Goal: Transaction & Acquisition: Purchase product/service

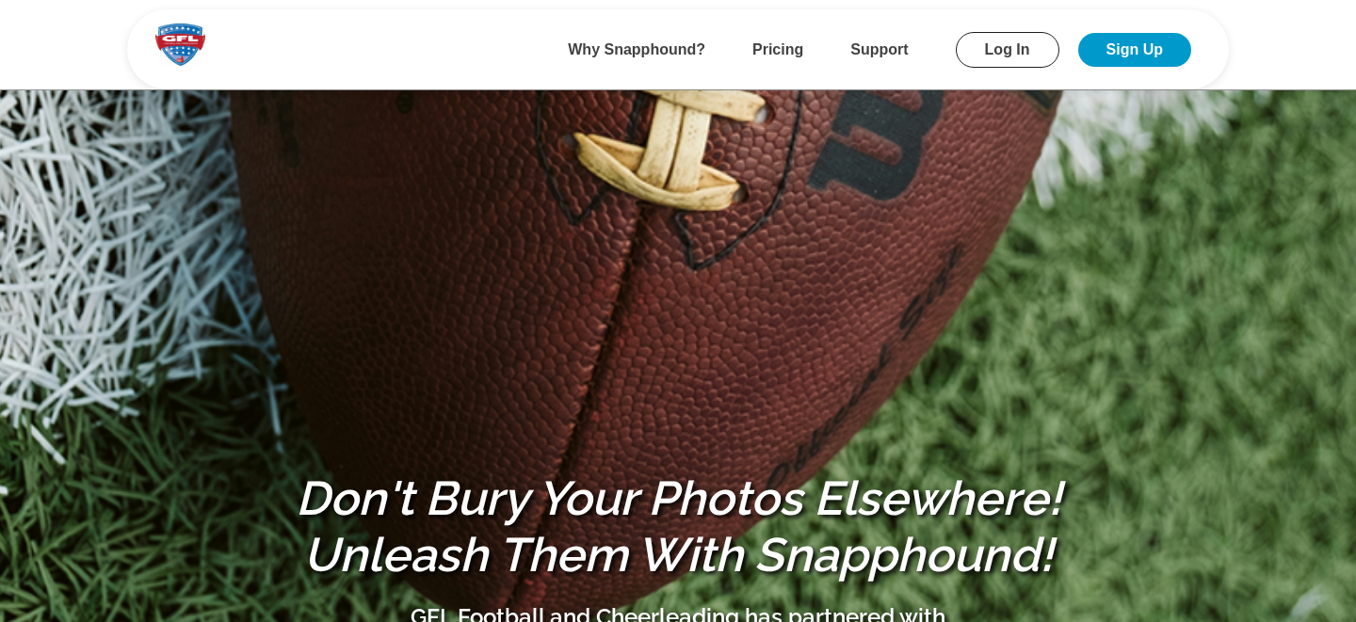
click at [1014, 56] on link "Log In" at bounding box center [1008, 50] width 104 height 36
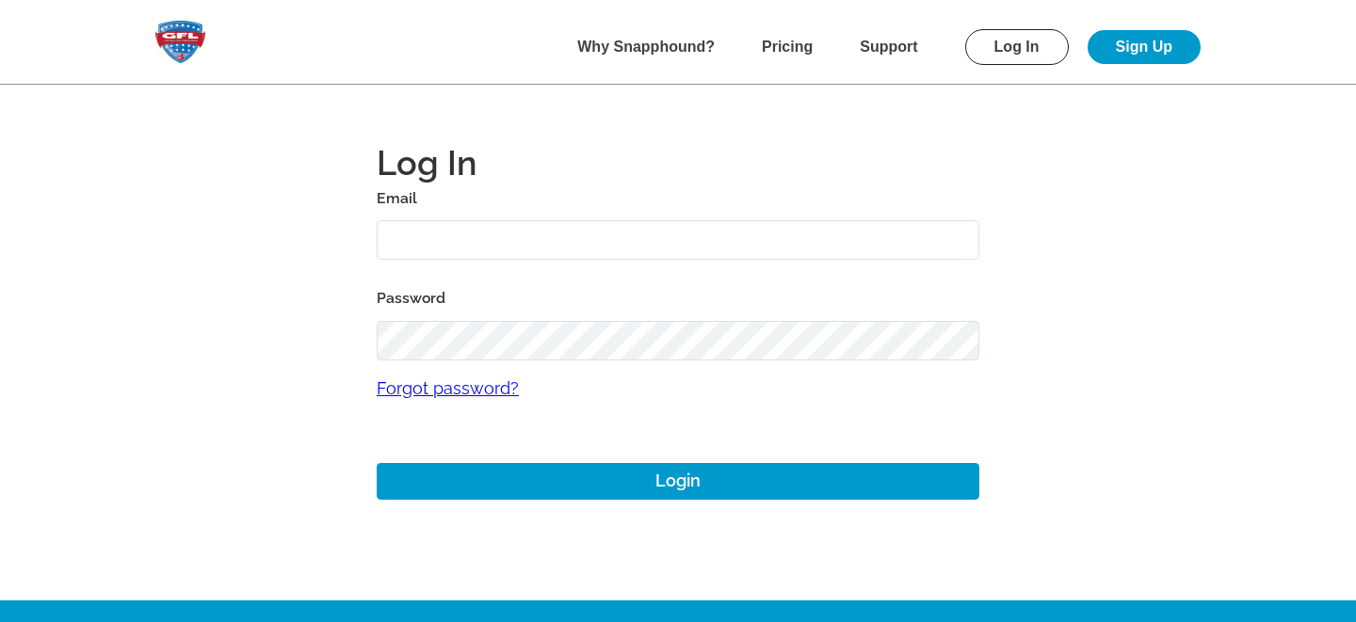
click at [464, 249] on input "text" at bounding box center [678, 240] width 603 height 40
type input "mike+gfl@snapphound.com"
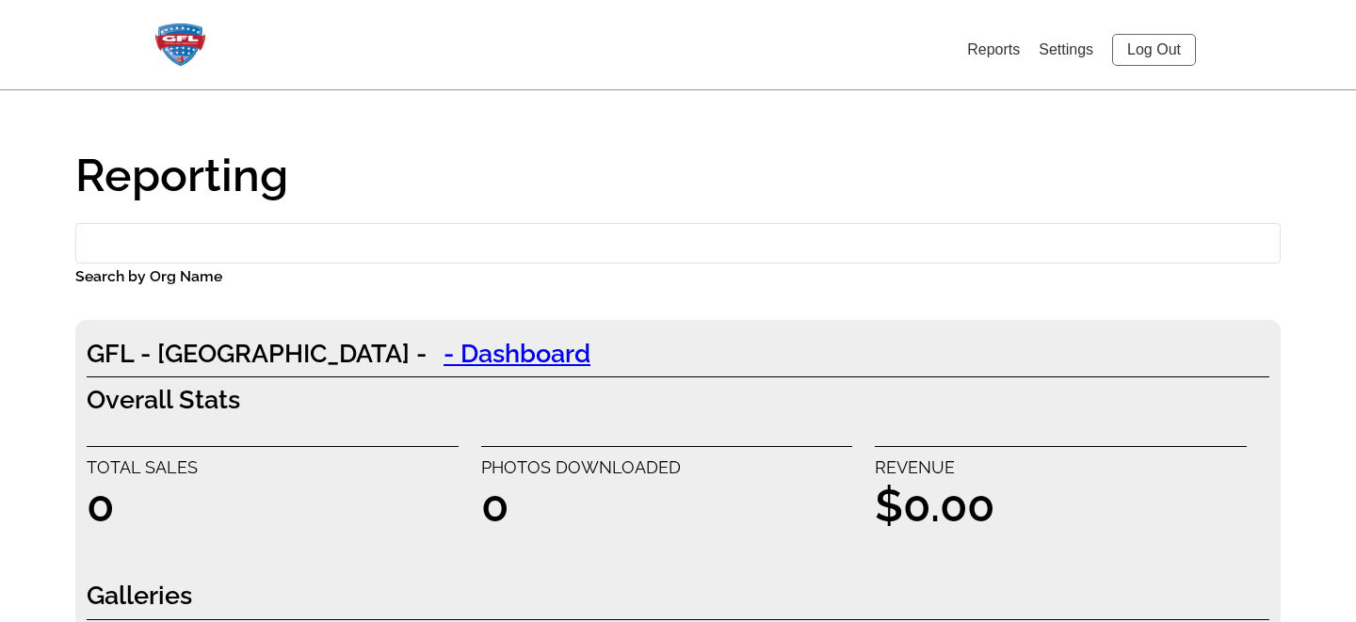
click at [1153, 50] on link "Log Out" at bounding box center [1154, 50] width 84 height 32
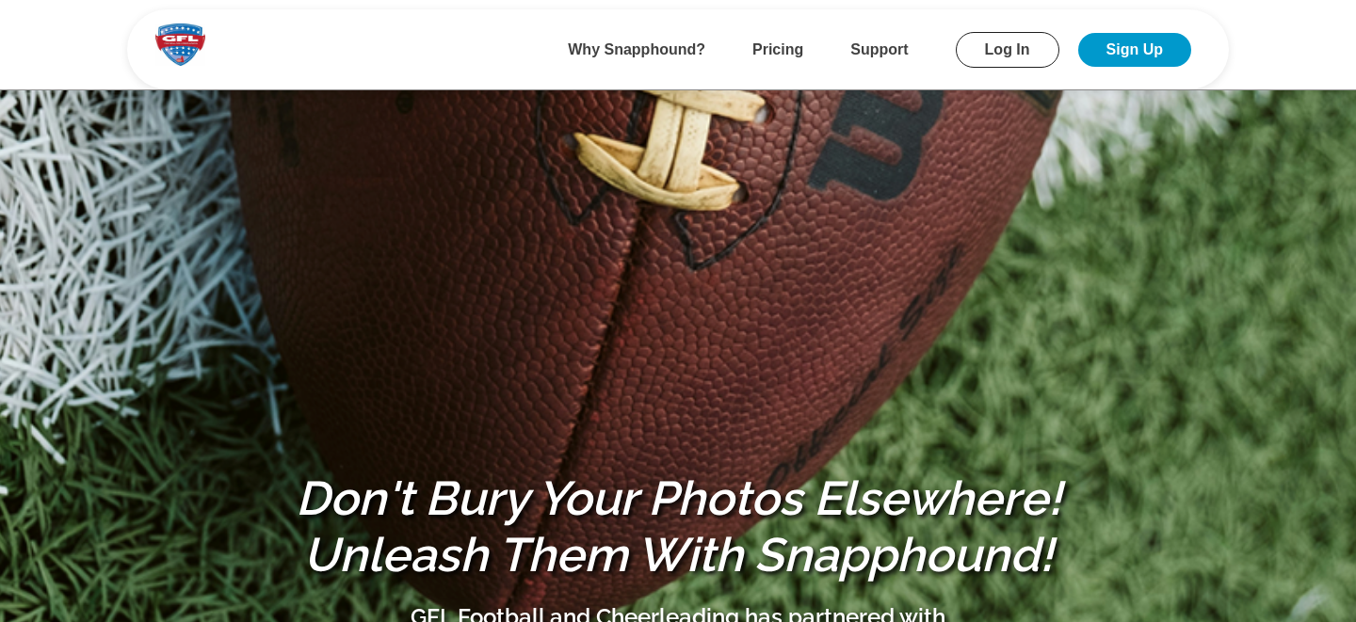
click at [1008, 56] on link "Log In" at bounding box center [1008, 50] width 104 height 36
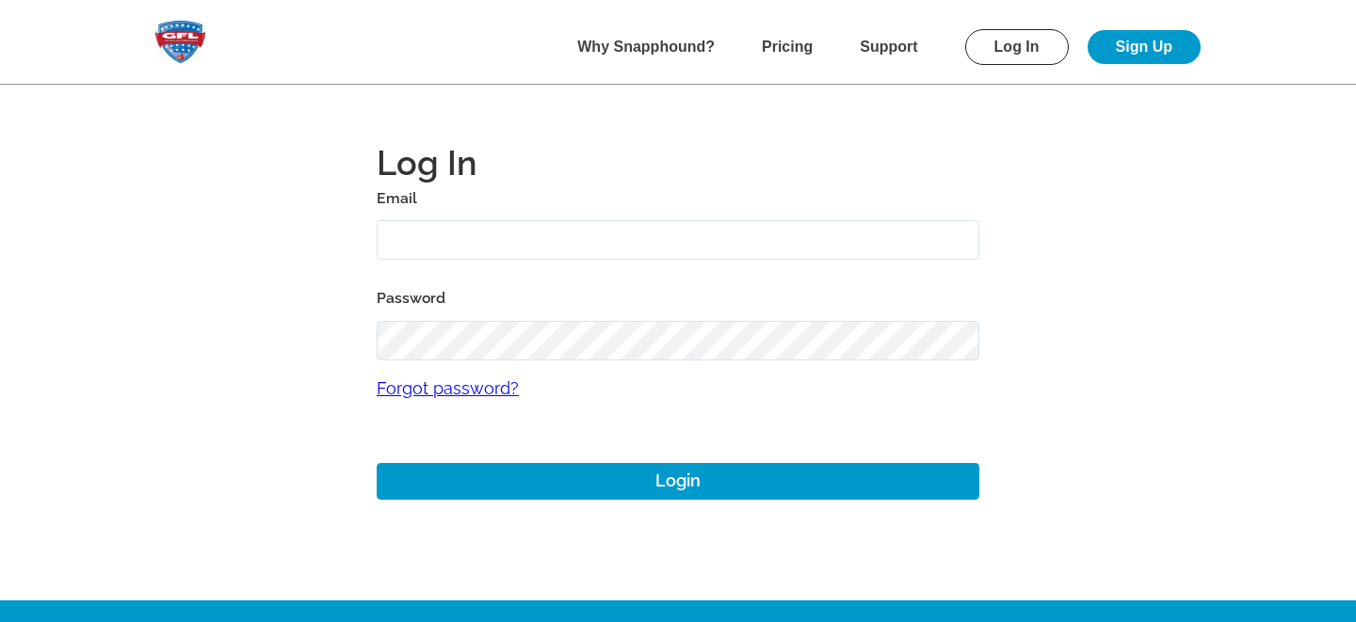
click at [479, 240] on input "text" at bounding box center [678, 240] width 603 height 40
type input "mike+gfl@snapphound.com"
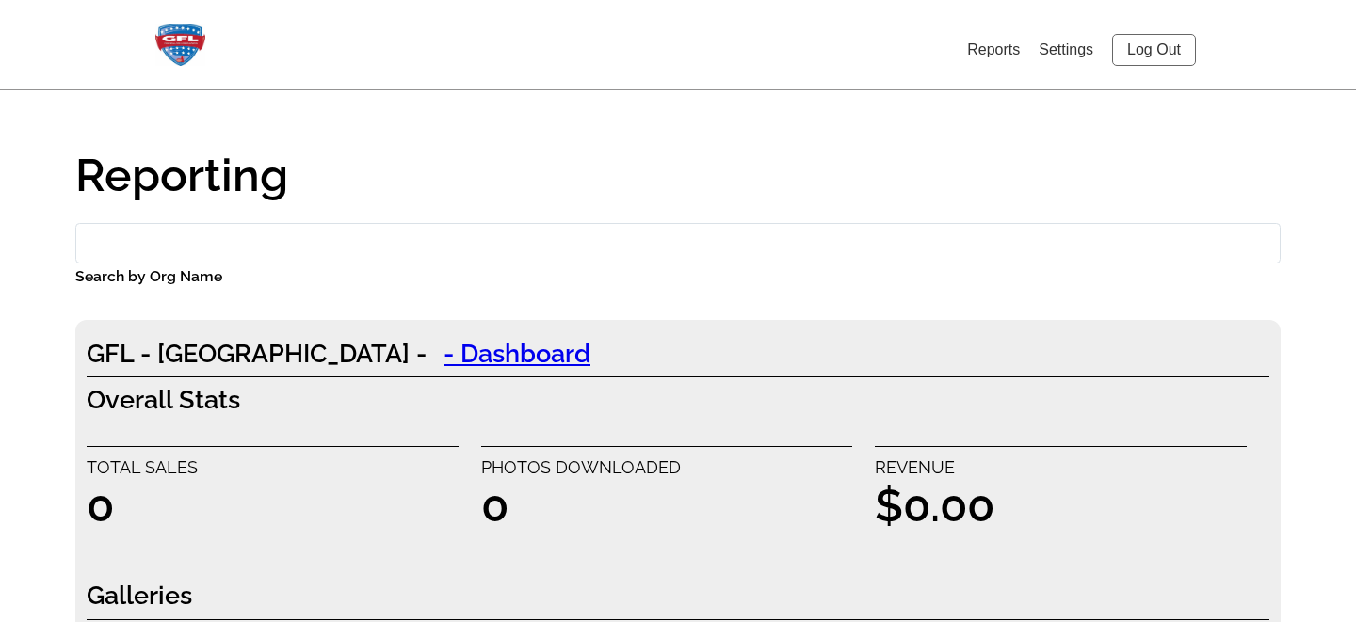
click at [1061, 57] on link "Settings" at bounding box center [1066, 49] width 55 height 16
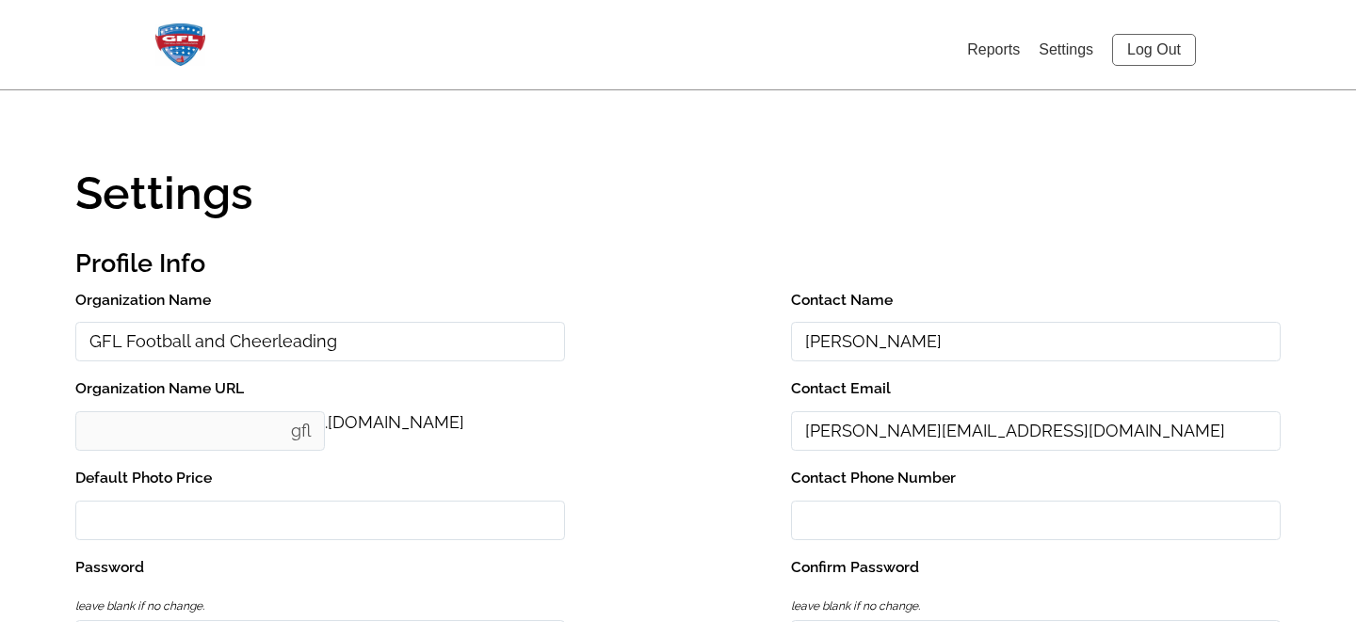
click at [1136, 49] on link "Log Out" at bounding box center [1154, 50] width 84 height 32
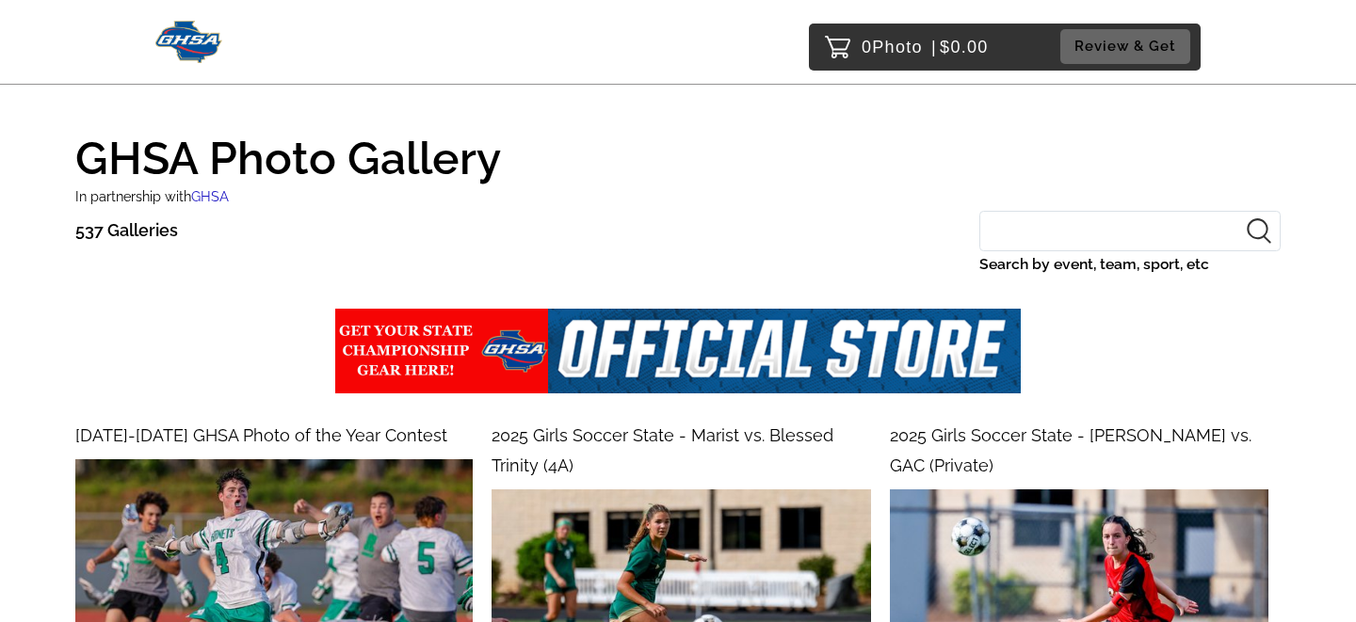
click at [666, 352] on img at bounding box center [677, 351] width 685 height 85
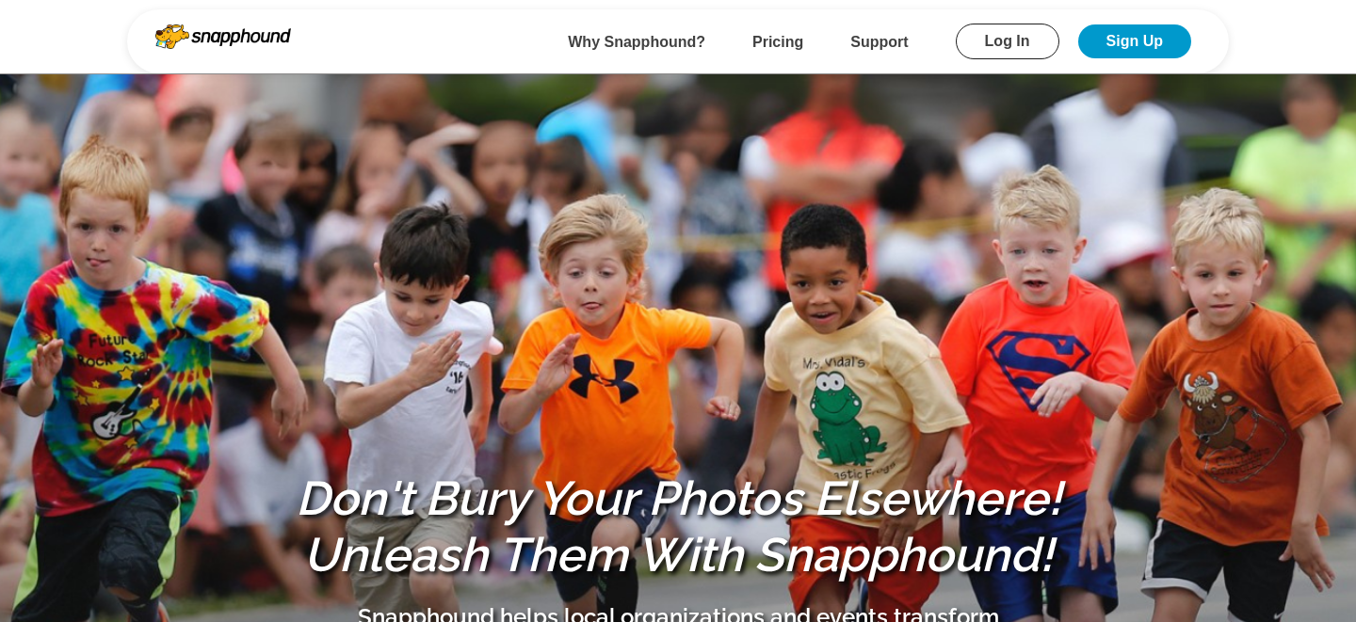
click at [992, 39] on link "Log In" at bounding box center [1008, 42] width 104 height 36
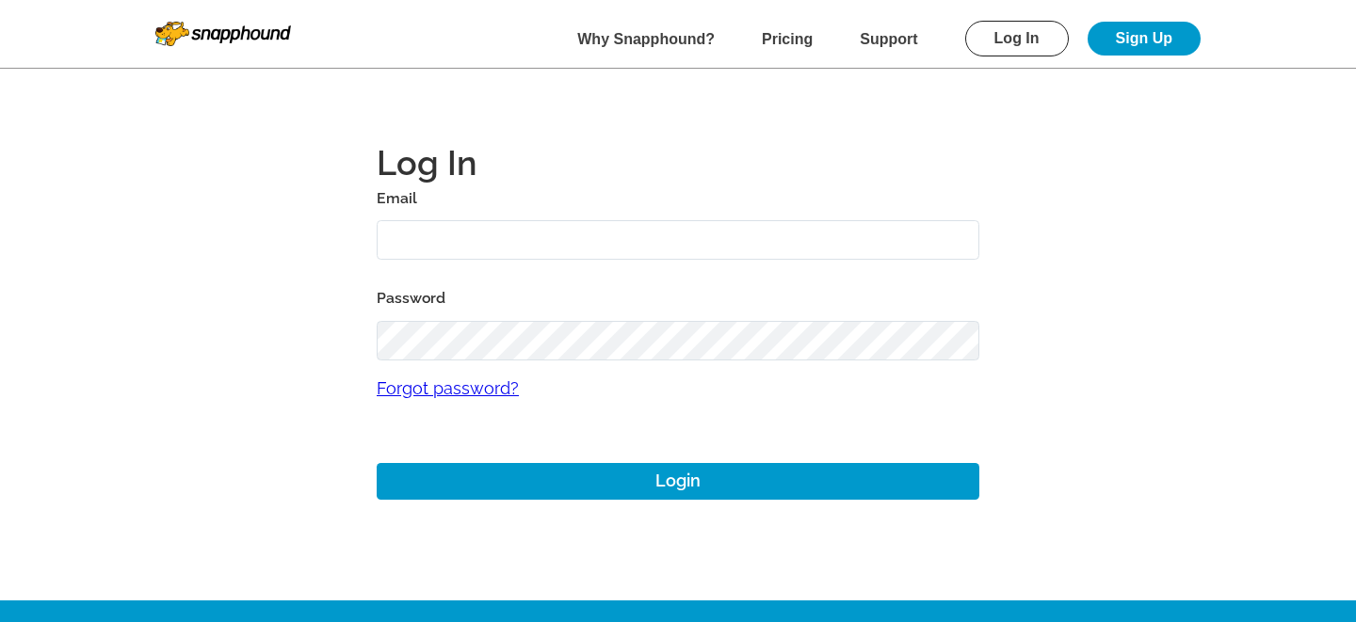
type input "mikezarrilli14@yahoo.com"
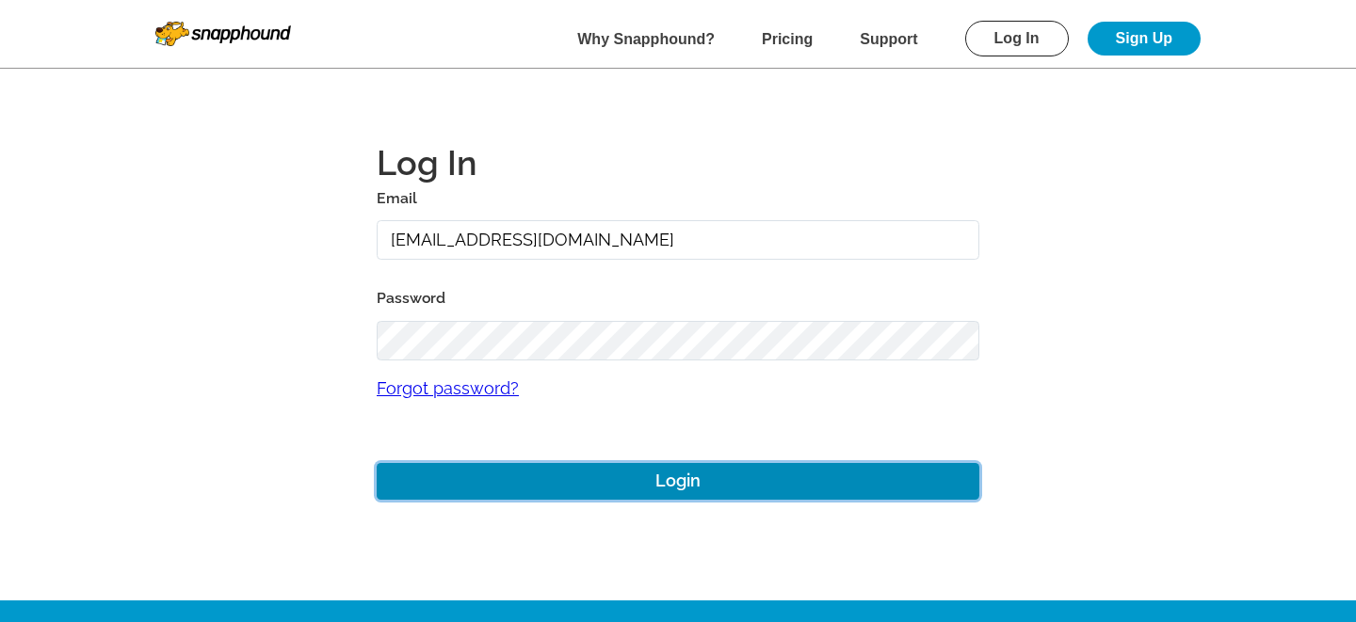
click at [534, 479] on button "Login" at bounding box center [678, 481] width 603 height 37
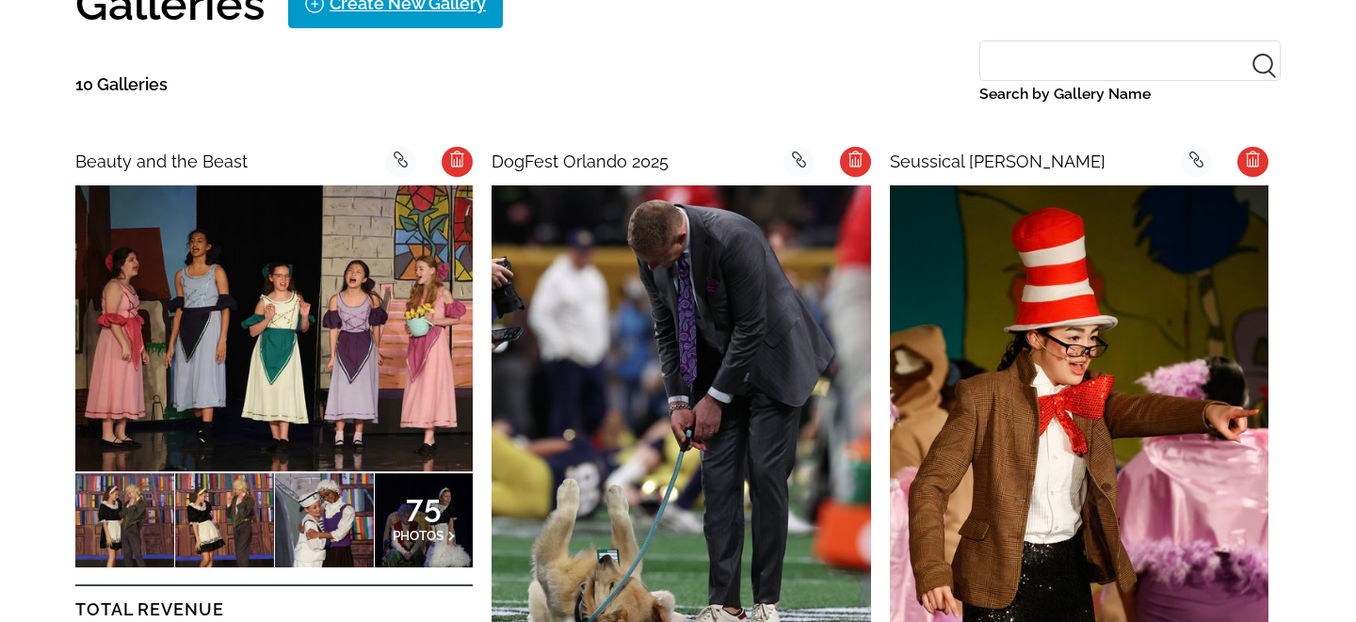
scroll to position [584, 0]
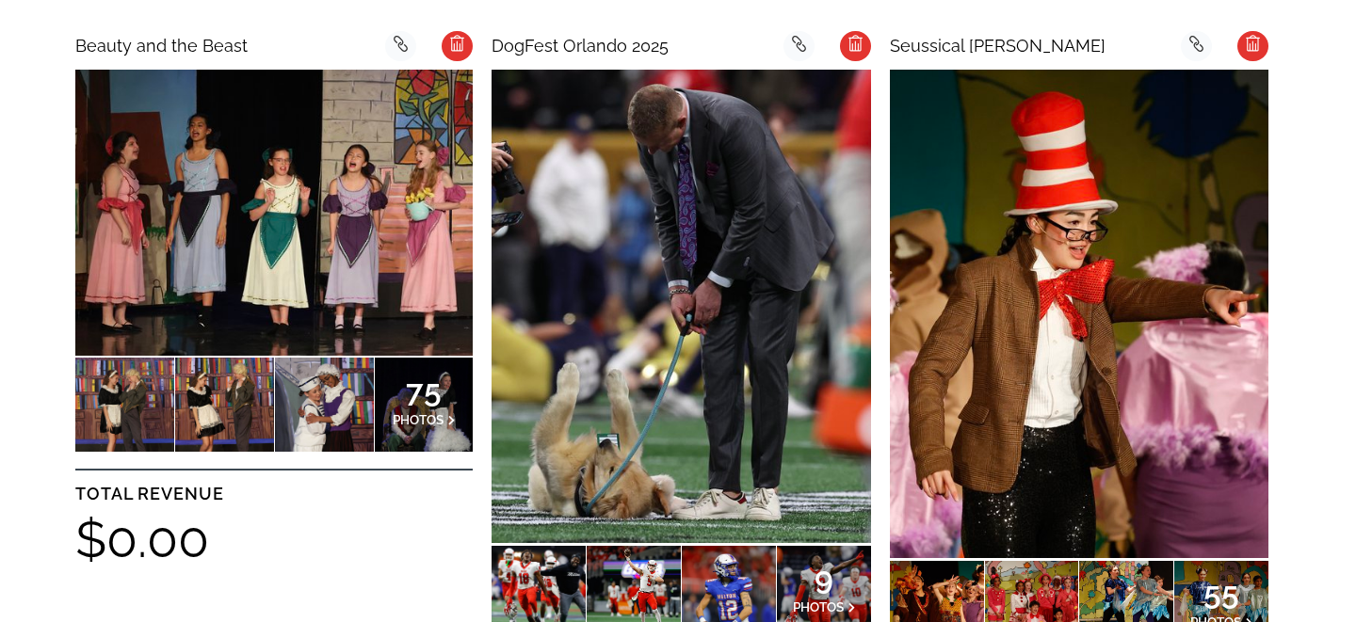
click at [624, 260] on img at bounding box center [681, 307] width 379 height 474
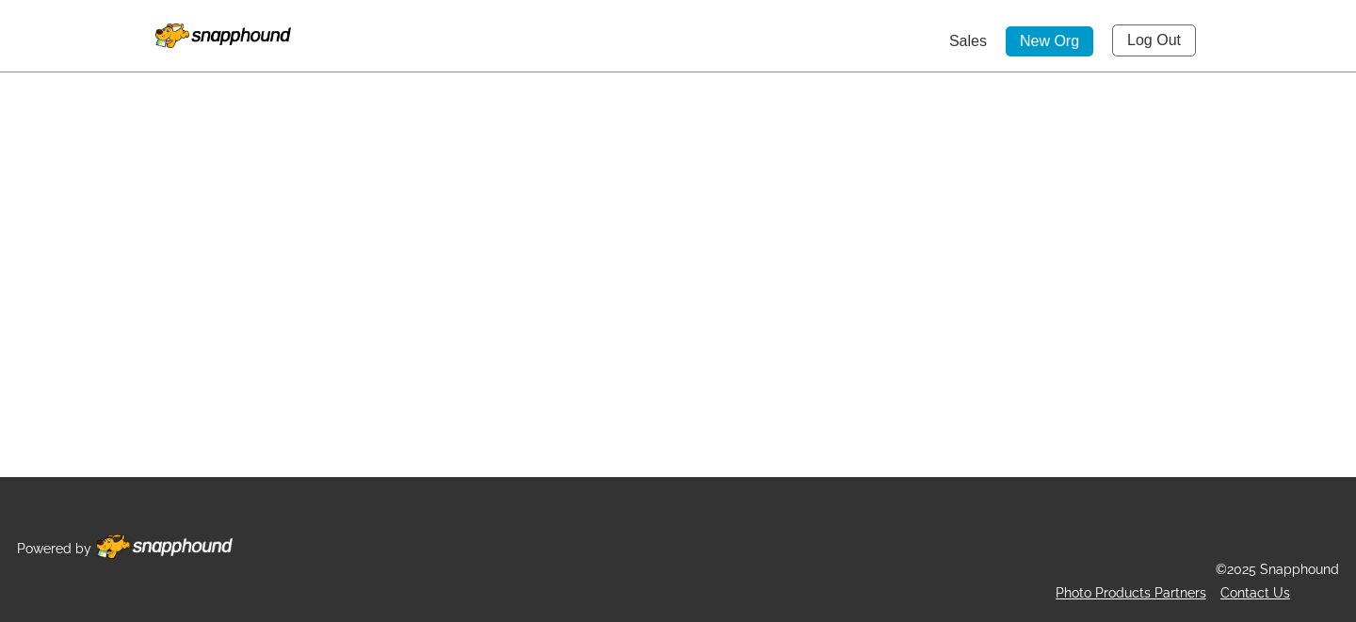
select select "onlyShowInGallery"
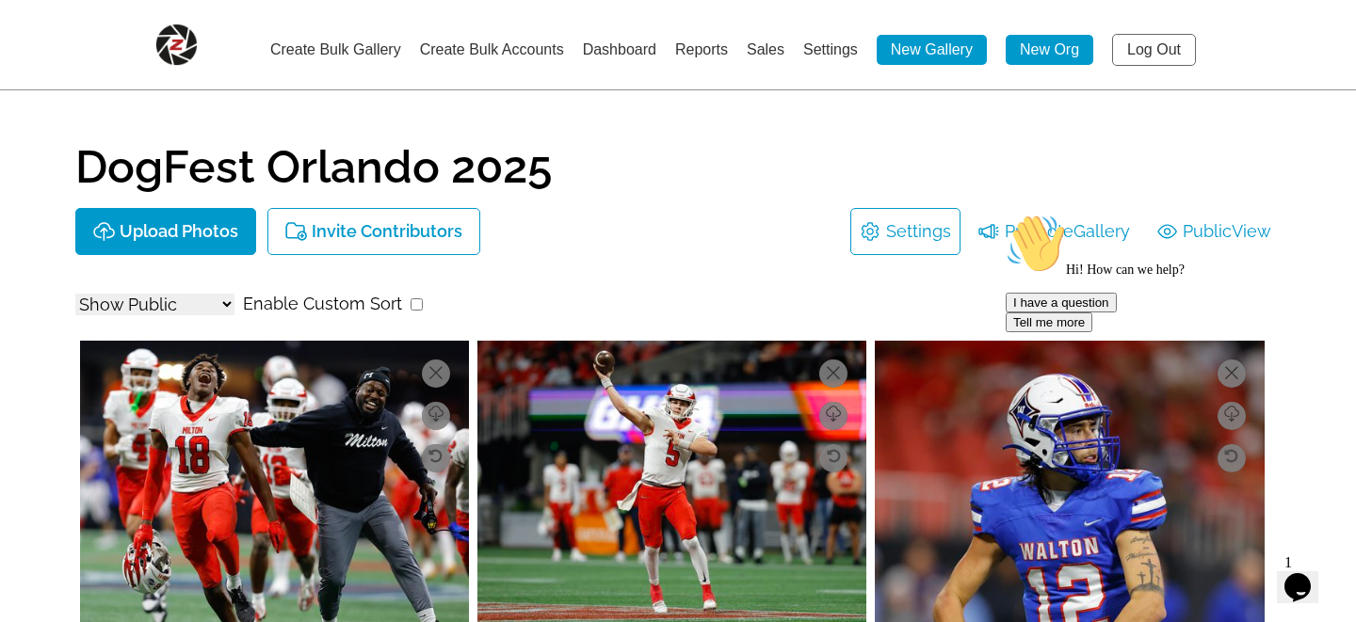
scroll to position [80, 0]
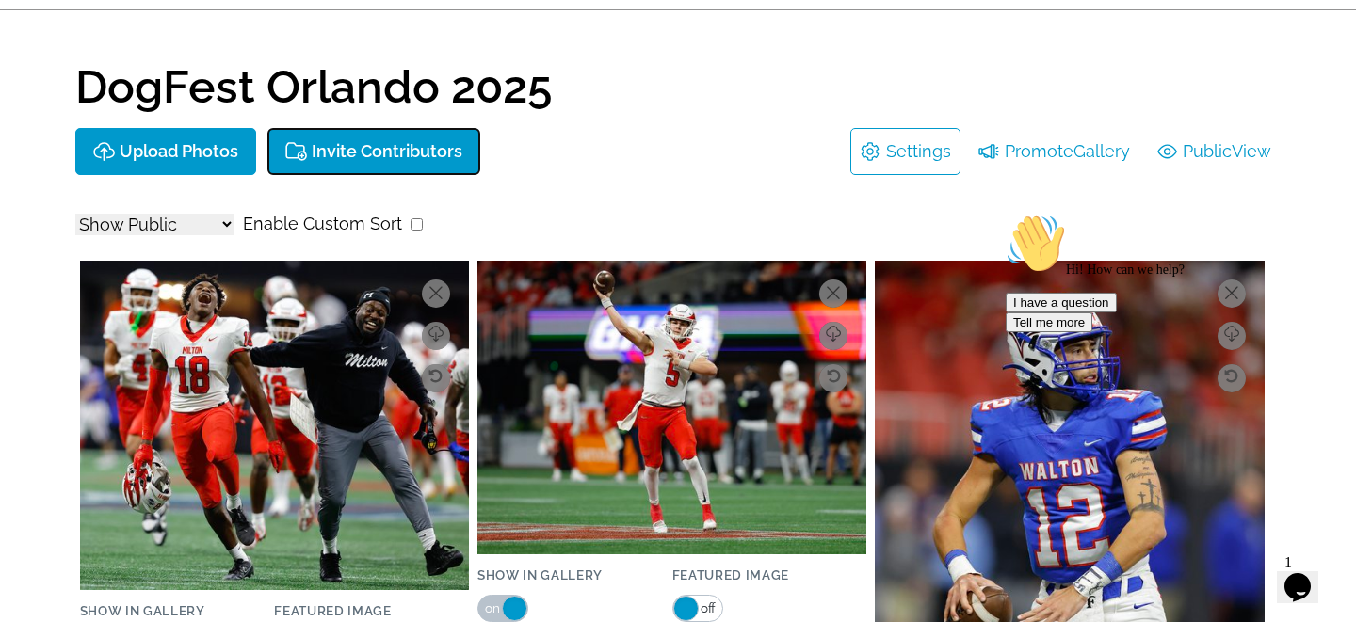
click at [366, 165] on button "Invite Contributors" at bounding box center [373, 151] width 213 height 47
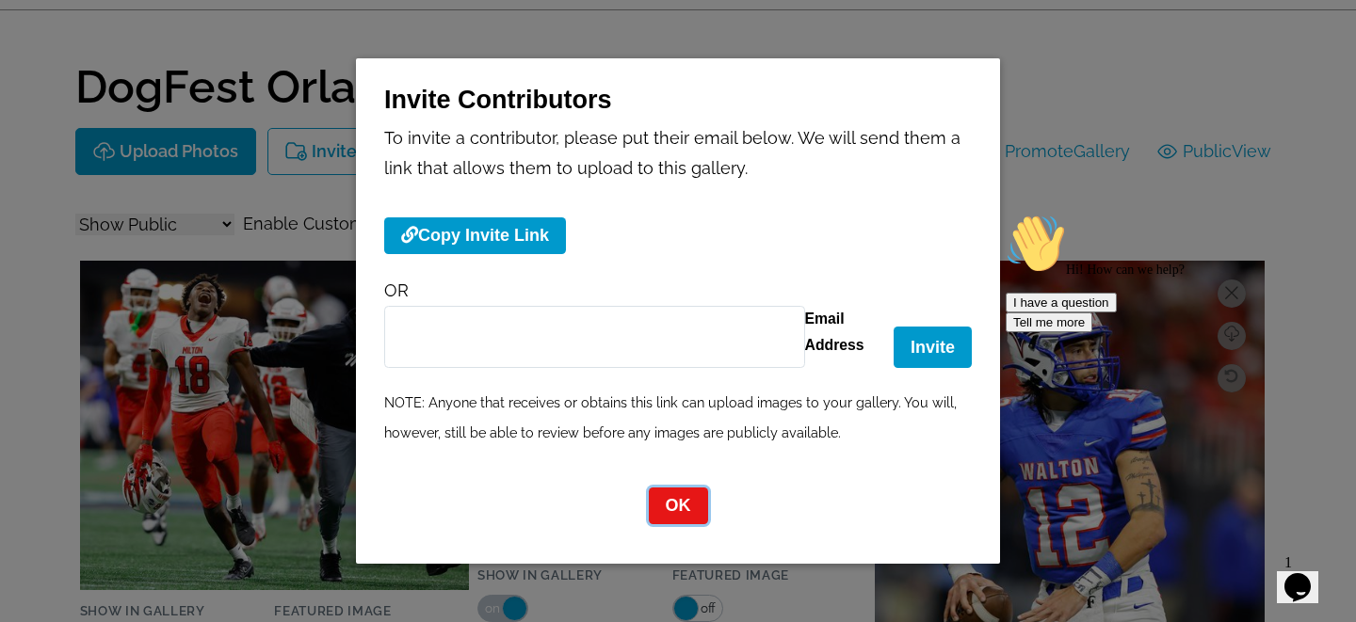
click at [660, 509] on button "OK" at bounding box center [678, 506] width 59 height 37
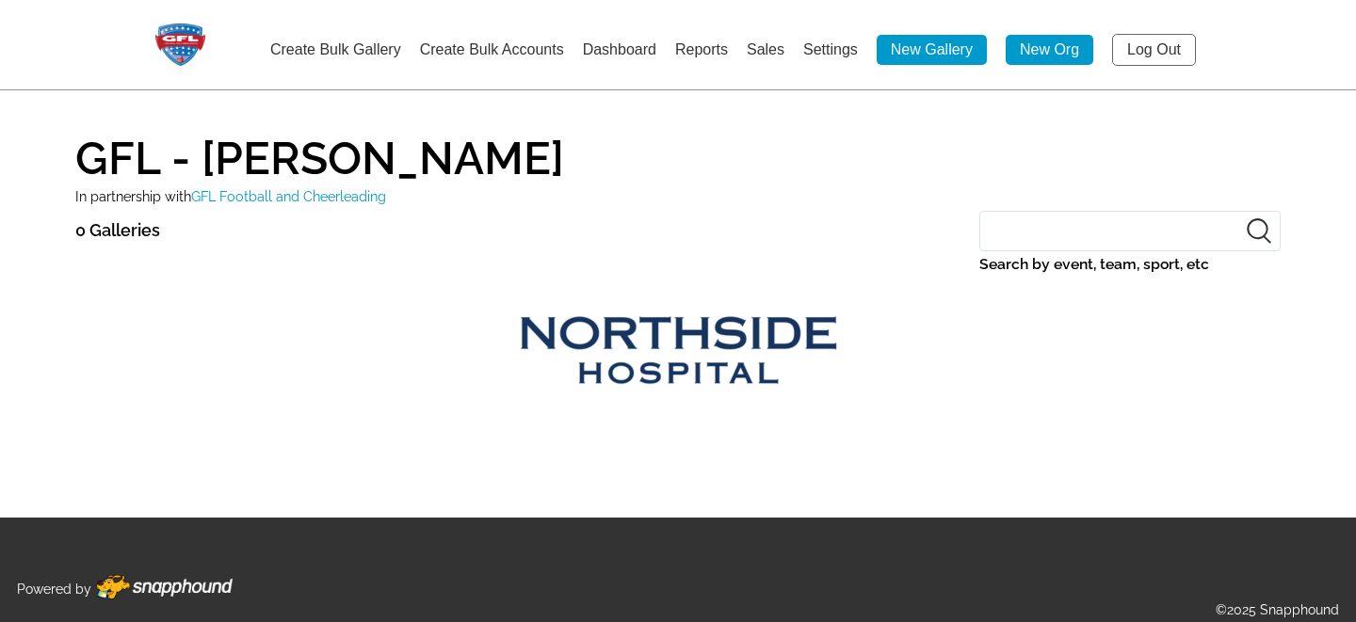
click at [1151, 47] on link "Log Out" at bounding box center [1154, 50] width 84 height 32
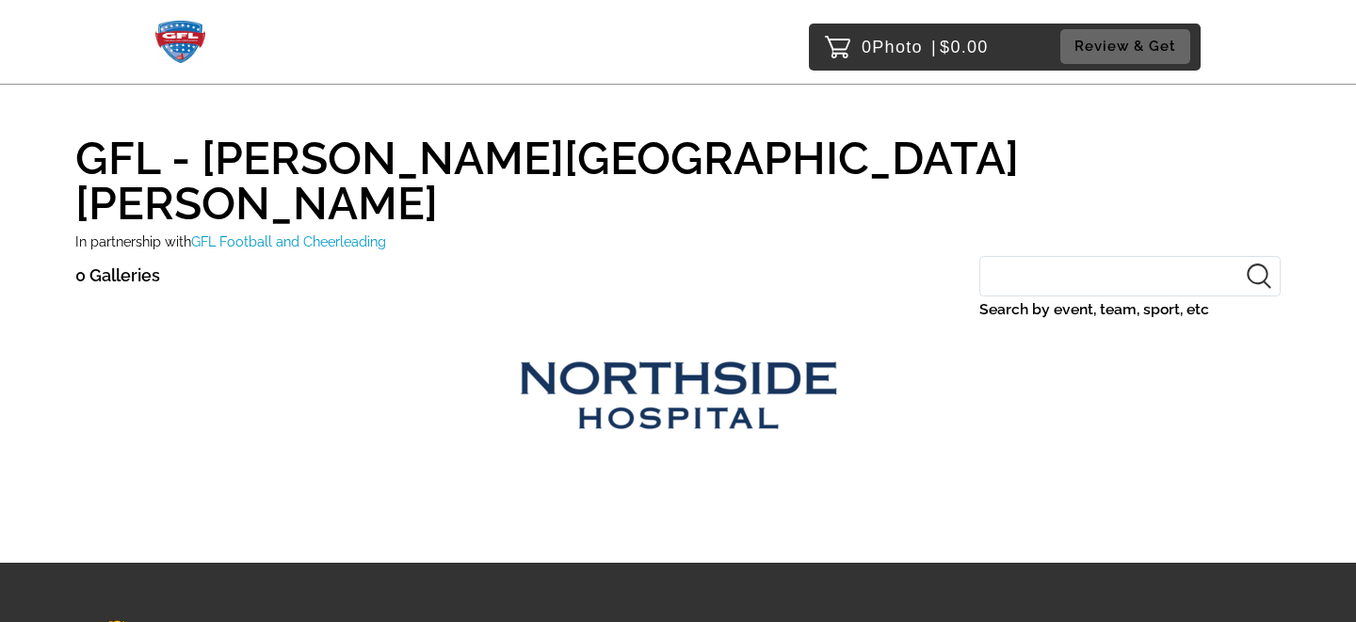
click at [664, 354] on img at bounding box center [677, 396] width 685 height 85
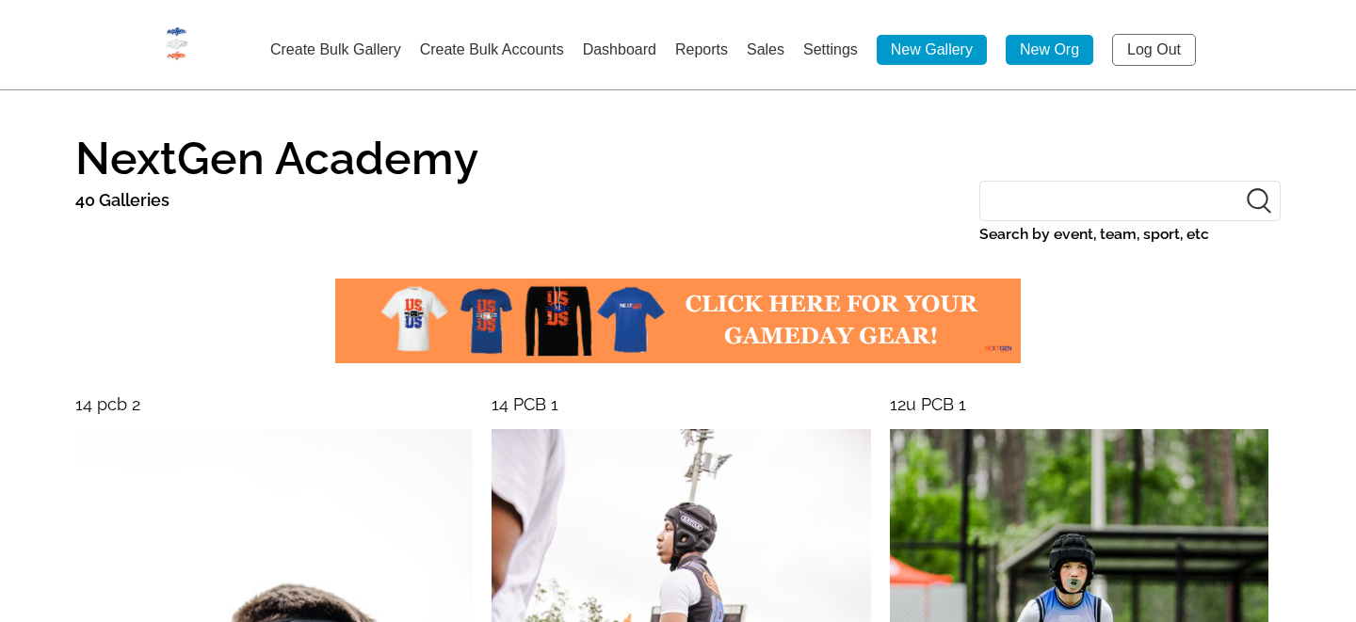
click at [1154, 34] on link "Log Out" at bounding box center [1154, 50] width 84 height 32
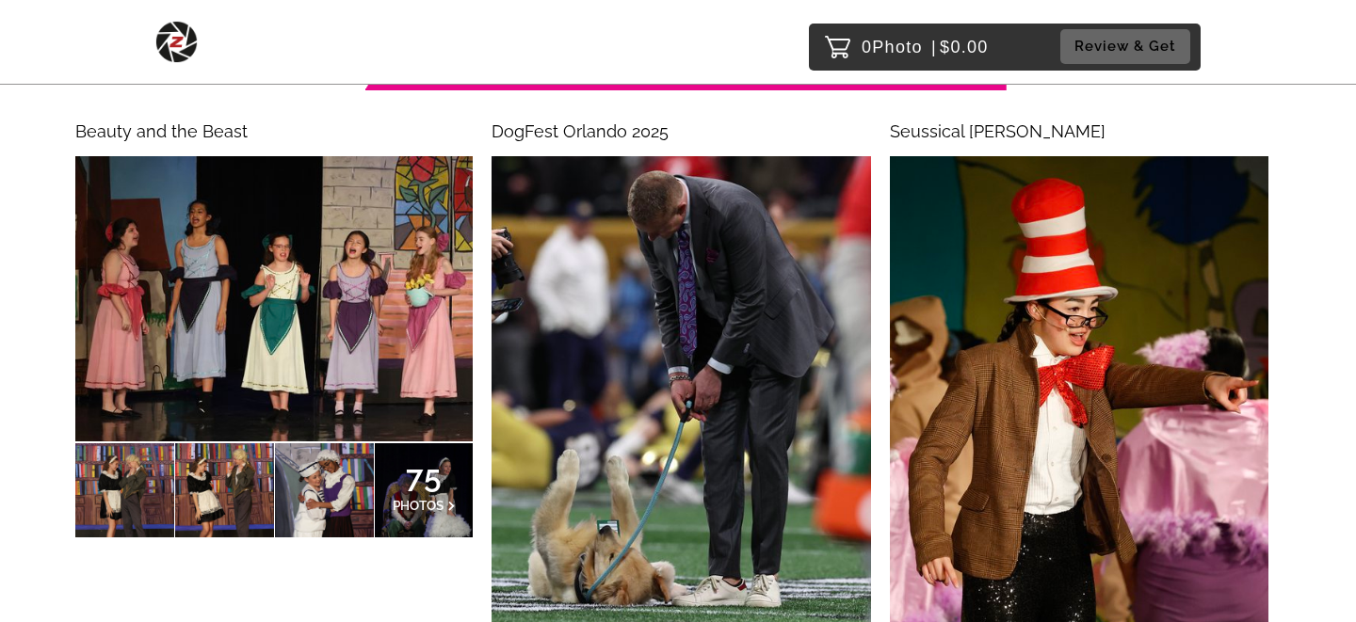
scroll to position [303, 0]
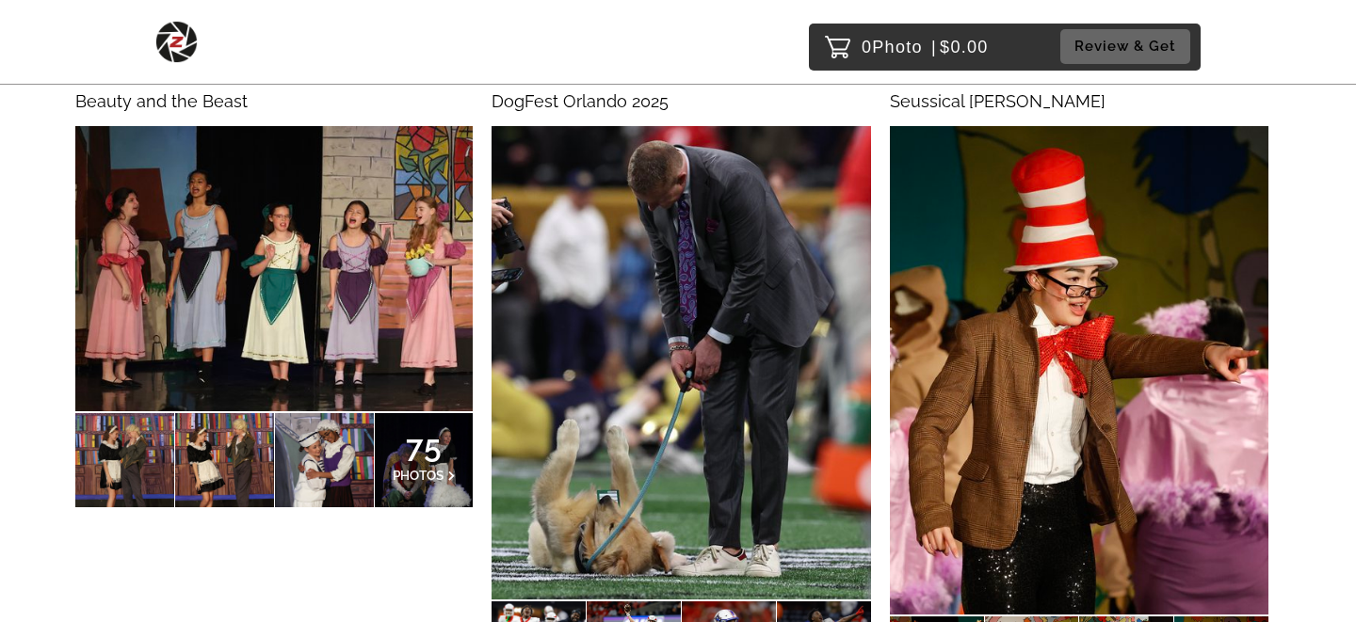
click at [641, 317] on img at bounding box center [681, 363] width 379 height 474
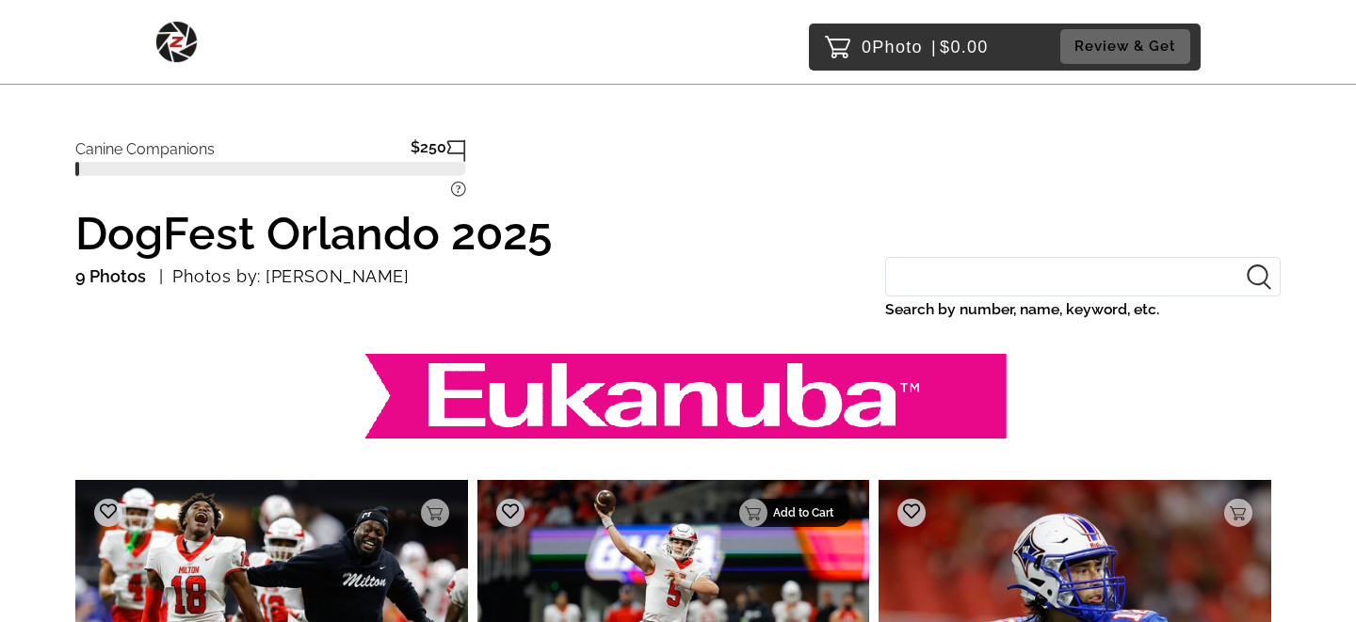
click at [832, 512] on p "Add to Cart" at bounding box center [806, 513] width 66 height 13
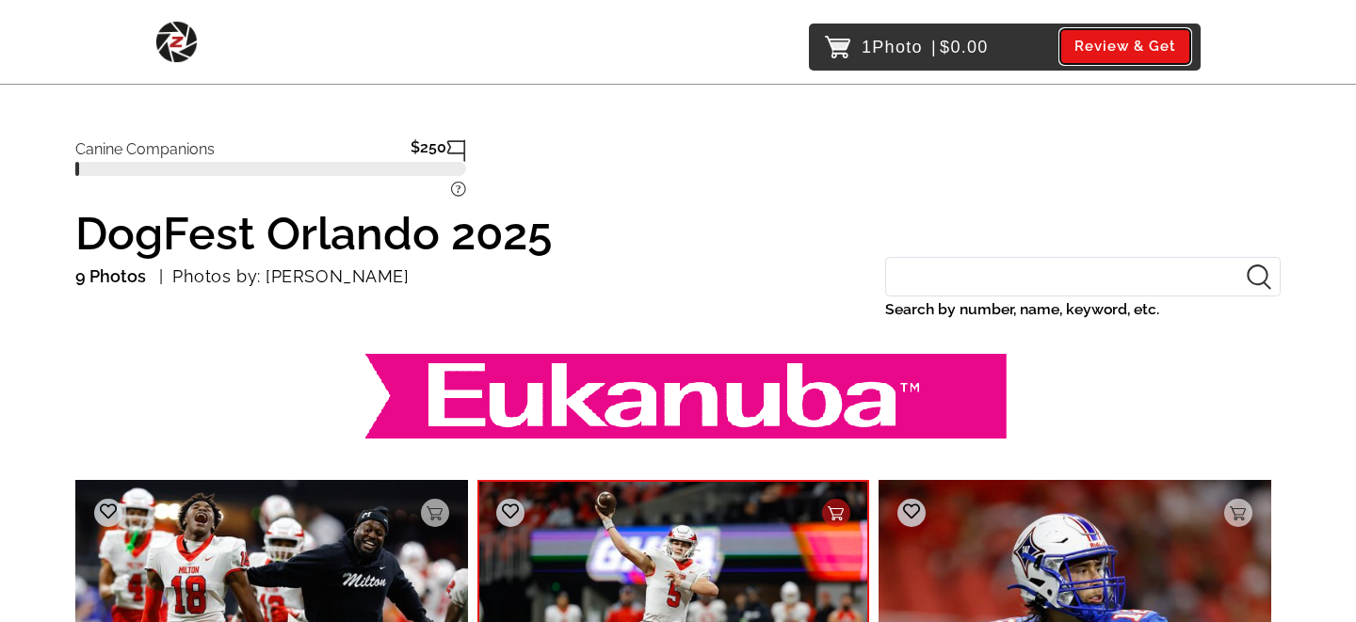
click at [1117, 45] on button "Review & Get" at bounding box center [1125, 46] width 130 height 35
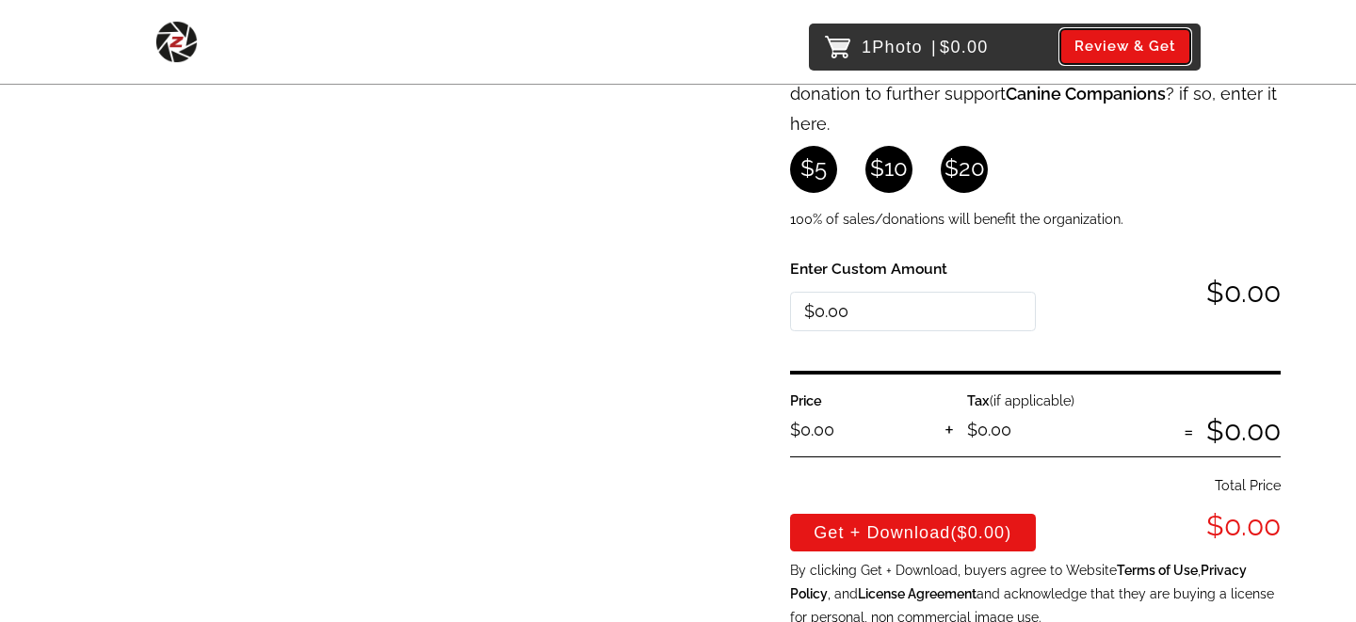
scroll to position [582, 0]
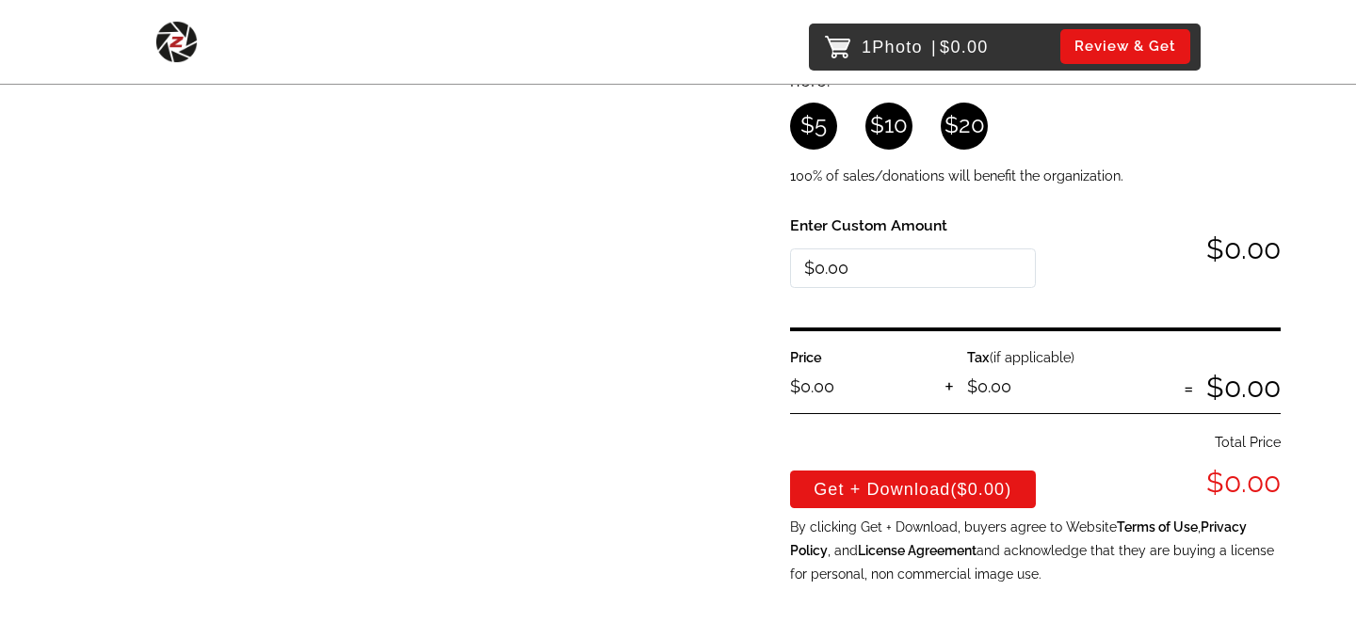
click at [812, 130] on link "$5" at bounding box center [813, 126] width 47 height 47
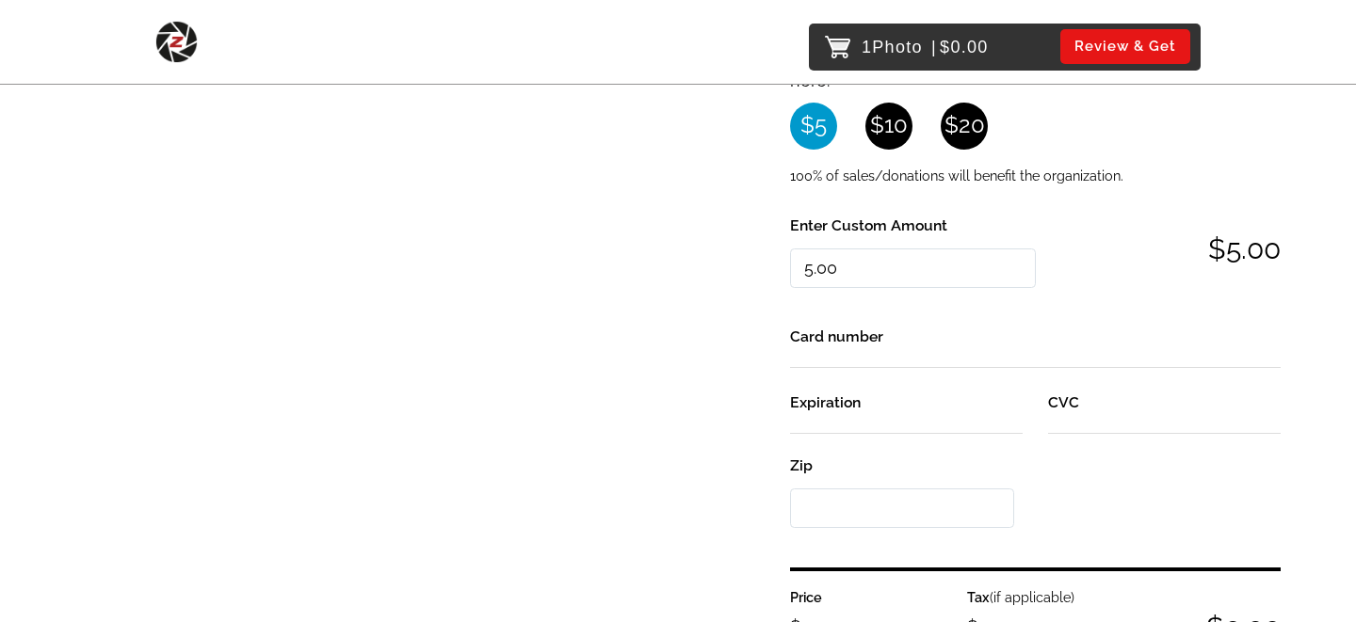
click at [891, 130] on link "$10" at bounding box center [888, 126] width 47 height 47
click at [953, 123] on link "$20" at bounding box center [964, 126] width 47 height 47
type input "20.00"
click at [579, 258] on div "Review 1 Photo $0.00 Remove $0.00" at bounding box center [371, 224] width 593 height 1203
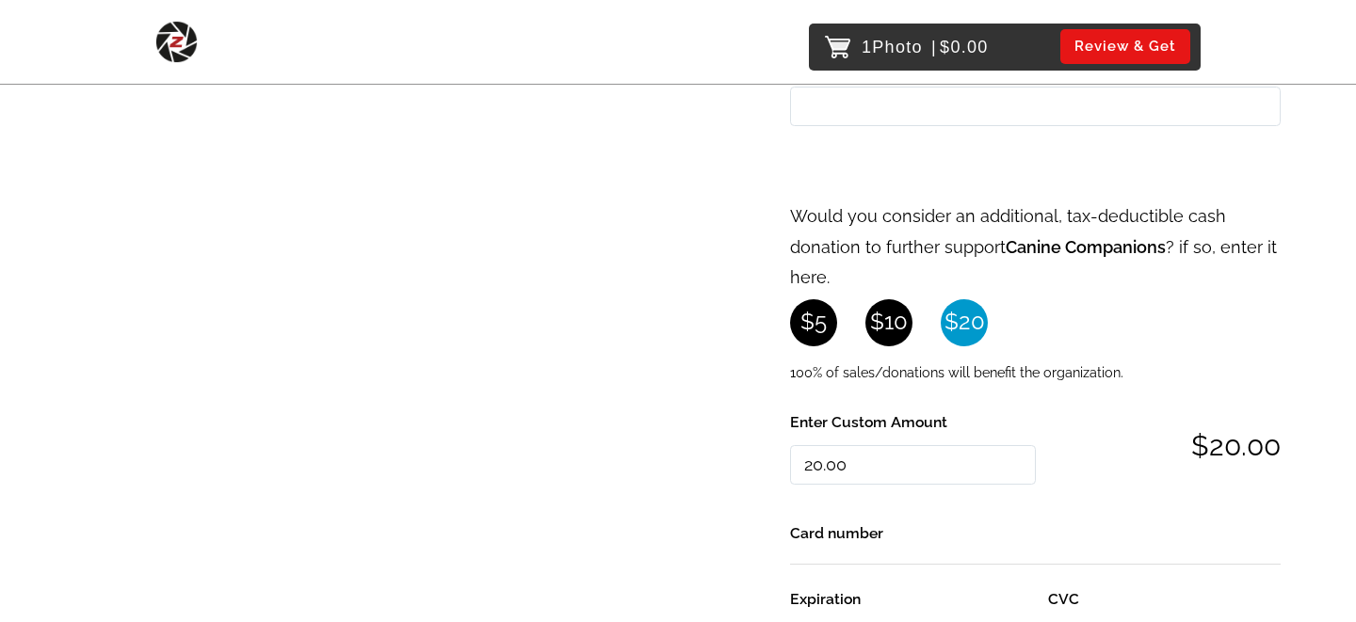
scroll to position [0, 0]
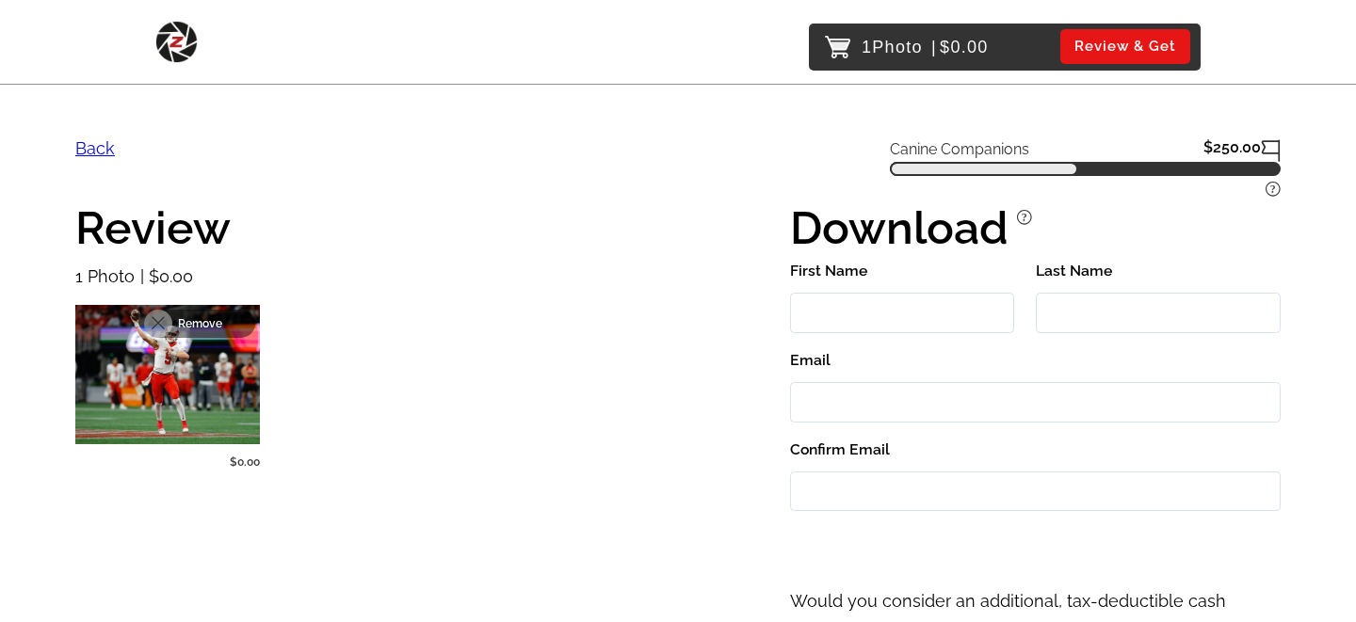
click at [236, 322] on p "Remove" at bounding box center [211, 323] width 66 height 13
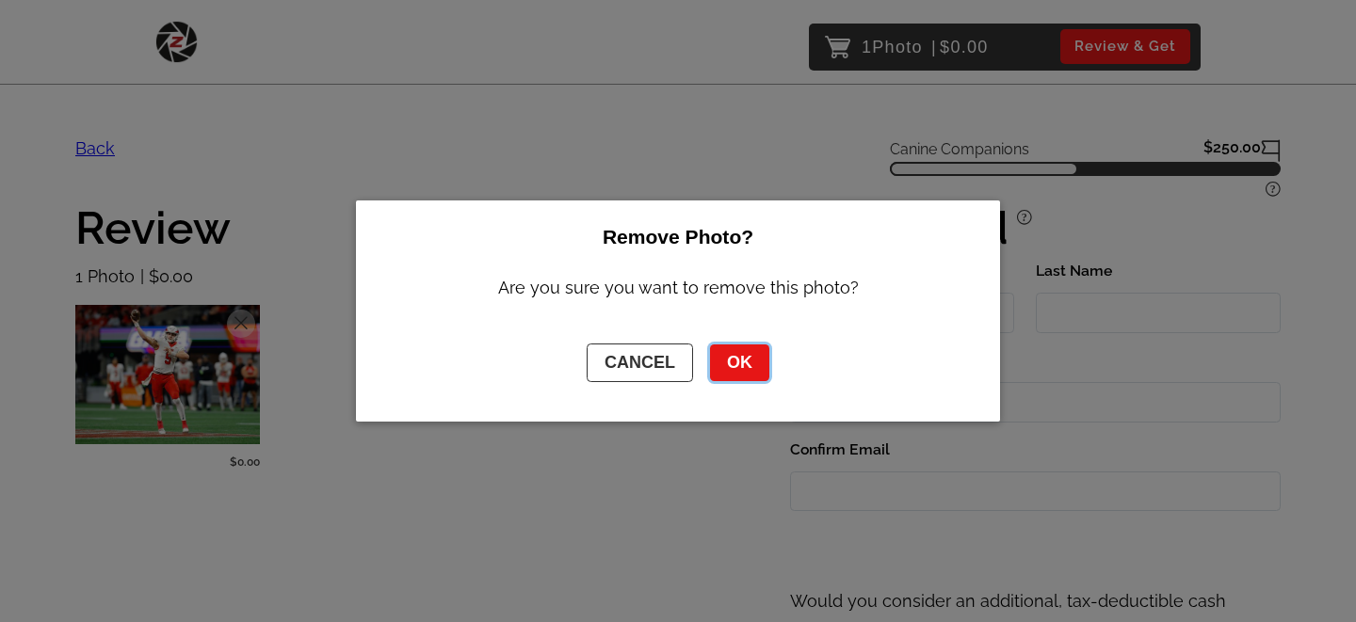
click at [734, 368] on button "OK" at bounding box center [739, 363] width 59 height 37
